Goal: Communication & Community: Participate in discussion

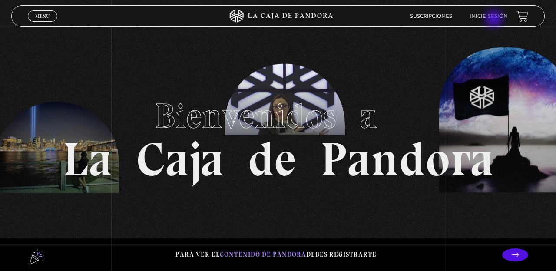
click at [494, 20] on li "Inicie sesión" at bounding box center [488, 16] width 38 height 13
click at [489, 14] on link "Inicie sesión" at bounding box center [488, 16] width 38 height 5
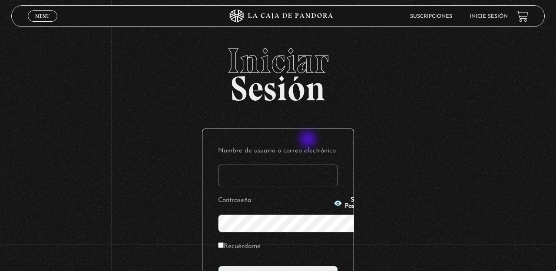
click at [309, 164] on input "Nombre de usuario o correo electrónico" at bounding box center [278, 175] width 120 height 22
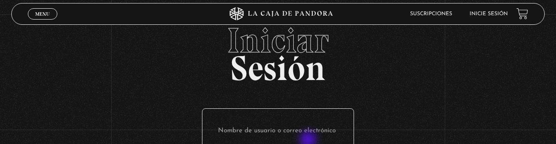
type input "brylopez9305@gmail.com"
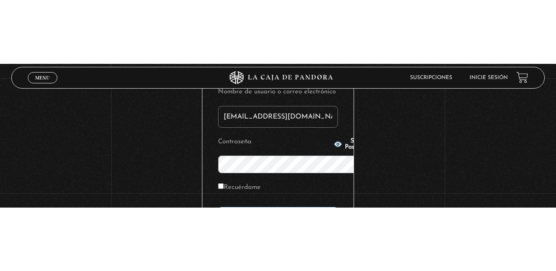
scroll to position [47, 0]
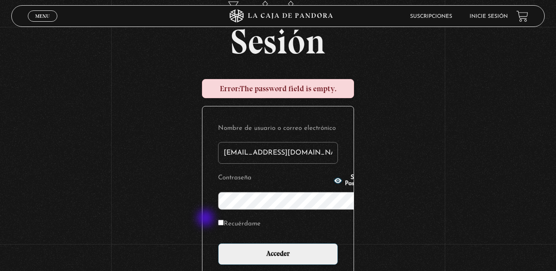
click at [218, 219] on label "Recuérdame" at bounding box center [239, 223] width 43 height 13
click at [218, 220] on input "Recuérdame" at bounding box center [221, 223] width 6 height 6
checkbox input "true"
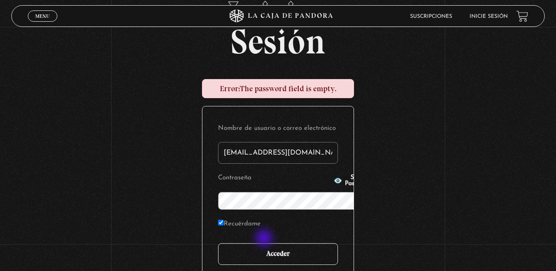
click at [265, 243] on input "Acceder" at bounding box center [278, 254] width 120 height 22
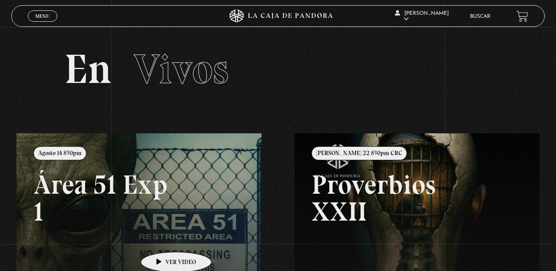
click at [162, 239] on link at bounding box center [294, 268] width 556 height 271
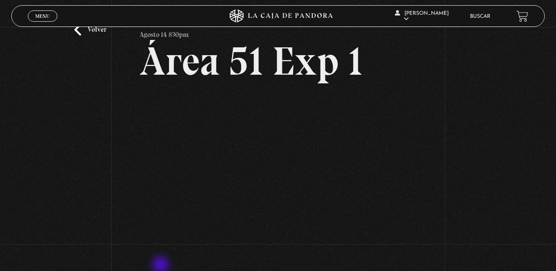
scroll to position [33, 0]
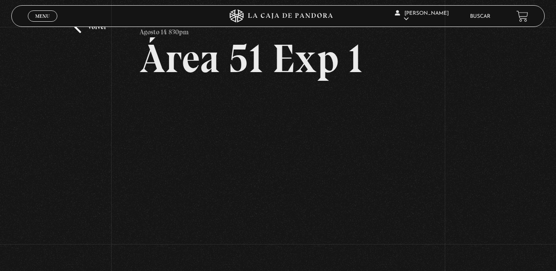
scroll to position [33, 0]
click at [78, 30] on link "Volver" at bounding box center [90, 27] width 32 height 12
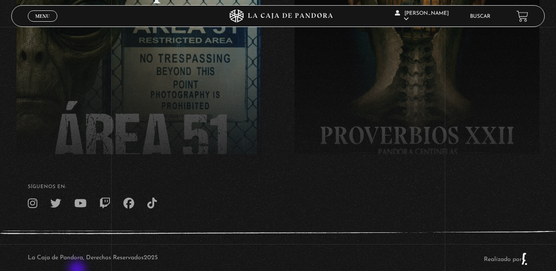
scroll to position [213, 0]
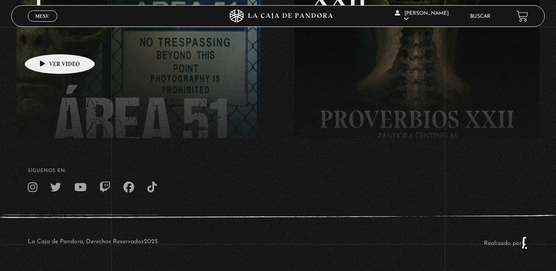
click at [46, 41] on link at bounding box center [294, 56] width 556 height 271
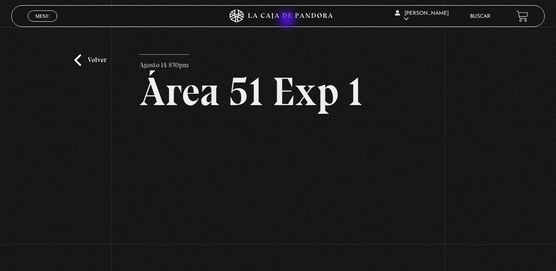
click at [288, 20] on icon at bounding box center [277, 16] width 167 height 13
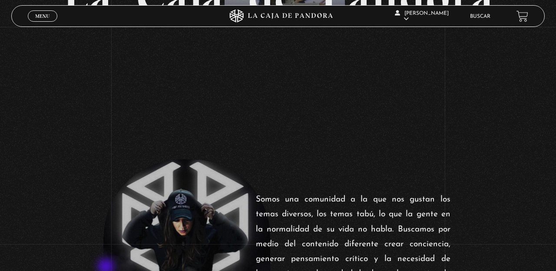
scroll to position [197, 0]
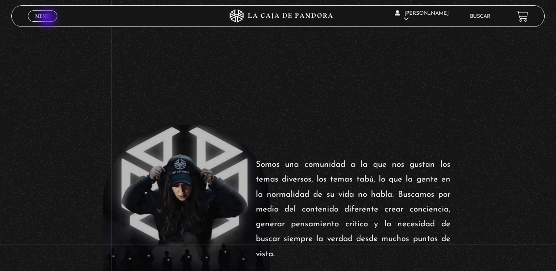
click at [49, 19] on span "Menu" at bounding box center [42, 15] width 14 height 5
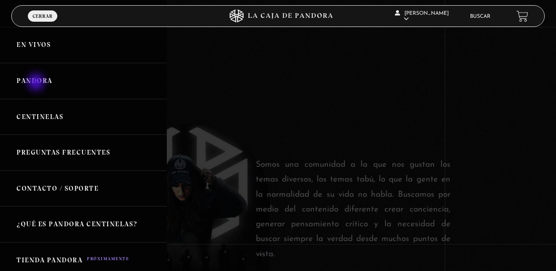
click at [37, 83] on link "Pandora" at bounding box center [83, 81] width 167 height 36
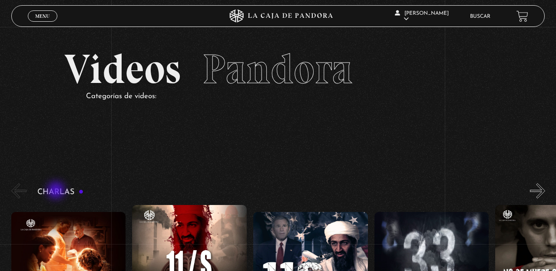
click at [57, 191] on h3 "Charlas" at bounding box center [60, 192] width 46 height 8
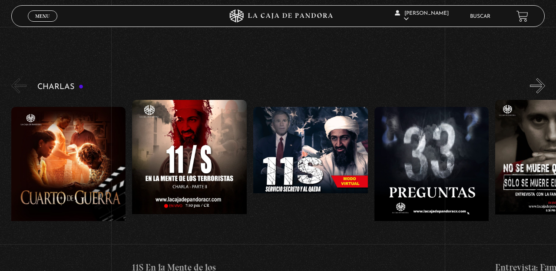
scroll to position [108, 0]
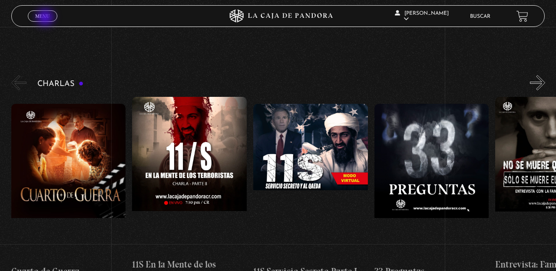
click at [46, 18] on span "Menu" at bounding box center [42, 15] width 14 height 5
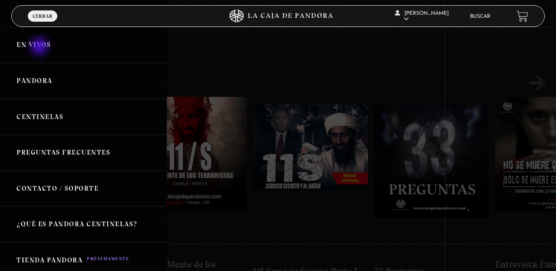
click at [40, 47] on link "En vivos" at bounding box center [83, 45] width 167 height 36
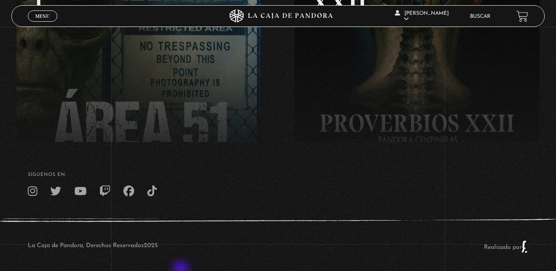
scroll to position [213, 0]
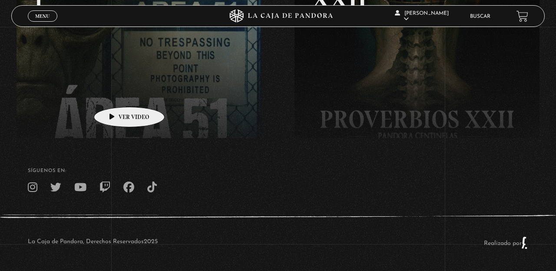
click at [115, 94] on link at bounding box center [294, 56] width 556 height 271
